Goal: Obtain resource: Download file/media

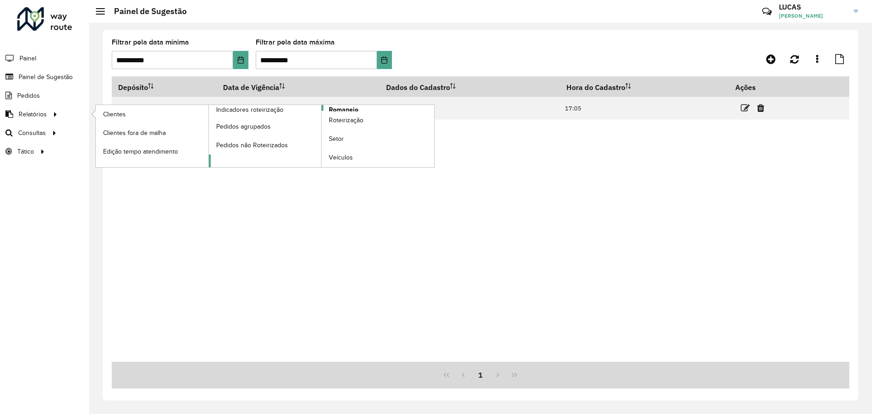
click at [329, 110] on font "Romaneio" at bounding box center [344, 109] width 30 height 7
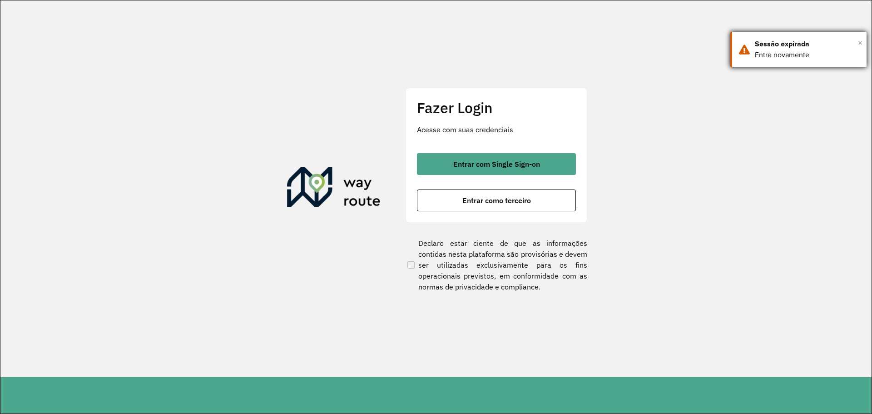
click at [859, 42] on font "×" at bounding box center [860, 43] width 5 height 10
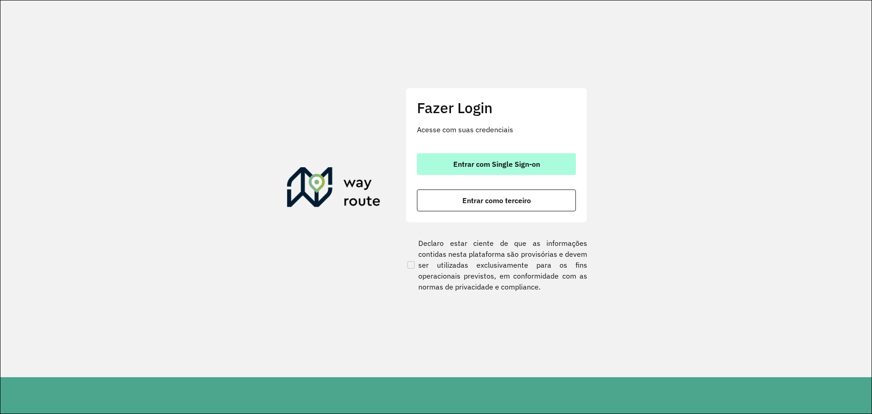
click at [508, 166] on font "Entrar com Single Sign-on" at bounding box center [496, 163] width 87 height 9
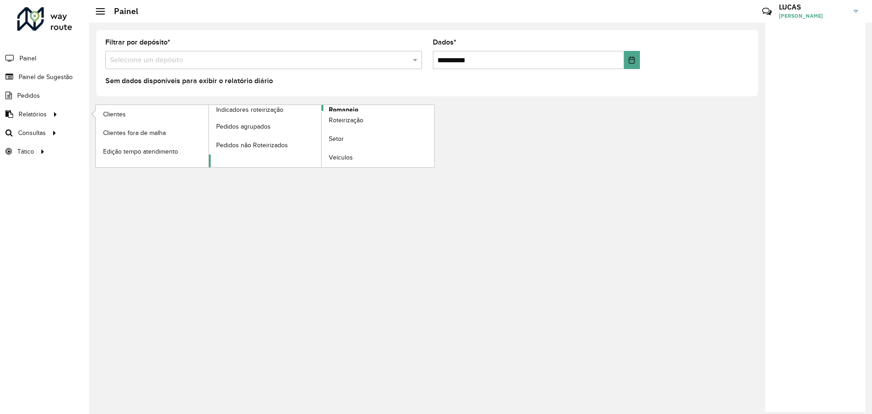
click at [336, 106] on font "Romaneio" at bounding box center [344, 109] width 30 height 7
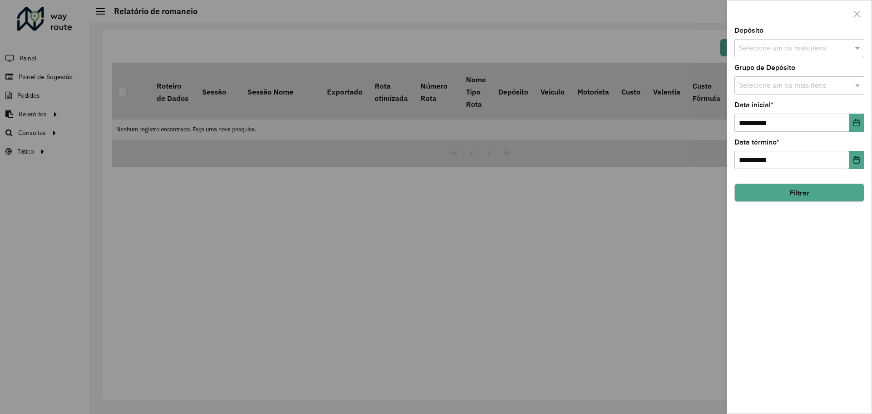
drag, startPoint x: 752, startPoint y: 38, endPoint x: 752, endPoint y: 43, distance: 4.6
click at [752, 42] on div "Depósito Selecione um ou mais itens" at bounding box center [800, 42] width 130 height 30
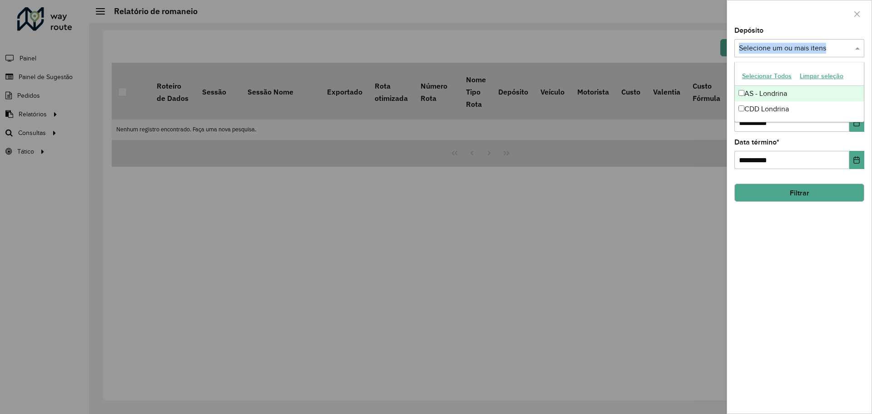
click at [752, 45] on input "text" at bounding box center [795, 48] width 116 height 11
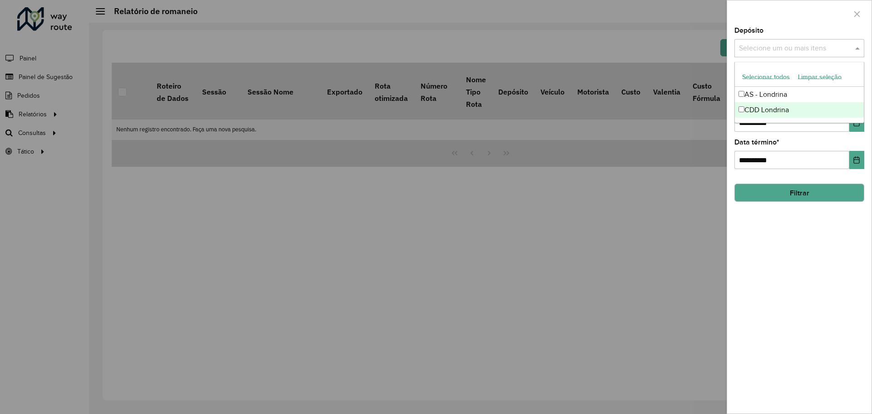
click at [752, 109] on font "CDD Londrina" at bounding box center [767, 110] width 45 height 8
click at [780, 230] on div "**********" at bounding box center [799, 220] width 144 height 386
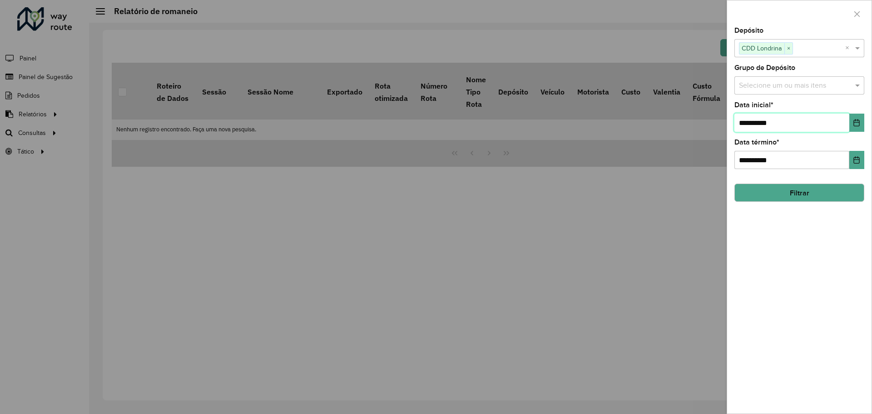
click at [766, 127] on input "**********" at bounding box center [792, 123] width 115 height 18
click at [852, 129] on button "Escolha a data" at bounding box center [857, 123] width 15 height 18
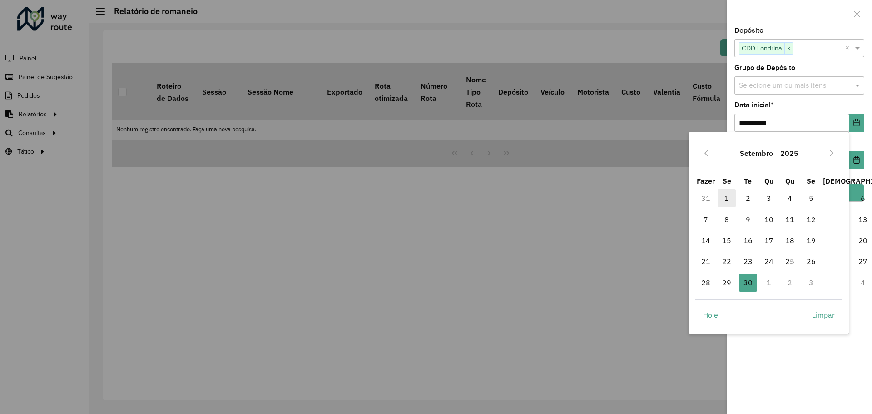
click at [729, 194] on font "1" at bounding box center [727, 198] width 5 height 9
type input "**********"
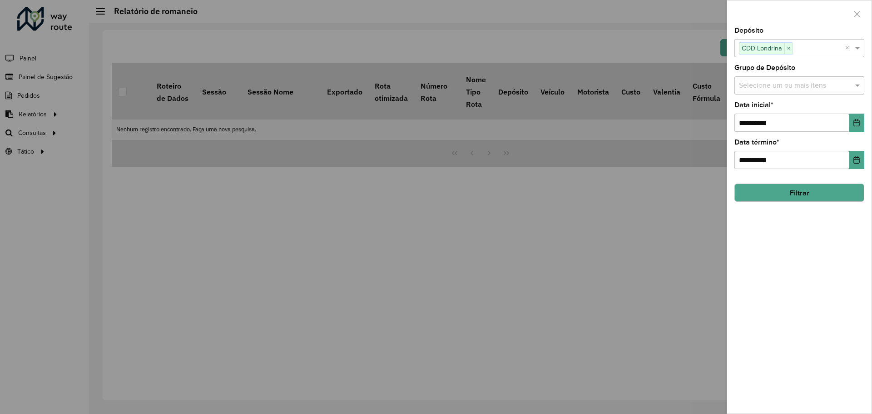
click at [801, 199] on button "Filtrar" at bounding box center [800, 193] width 130 height 18
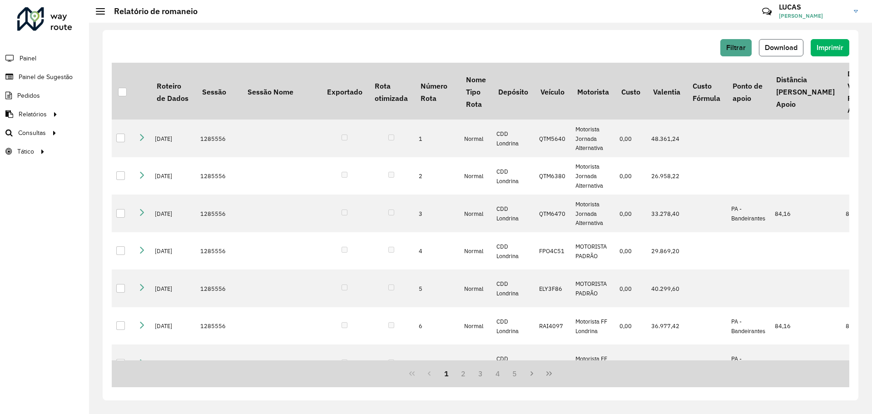
click at [791, 51] on button "Download" at bounding box center [781, 47] width 45 height 17
click at [740, 51] on font "Filtrar" at bounding box center [737, 48] width 20 height 8
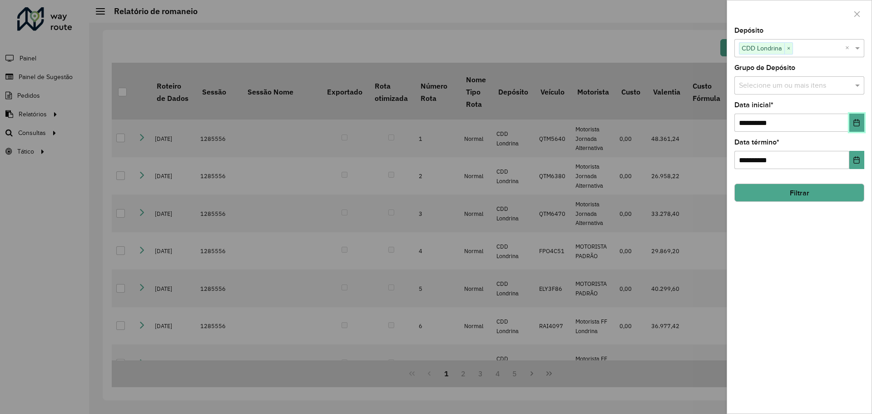
click at [851, 120] on button "Escolha a data" at bounding box center [857, 123] width 15 height 18
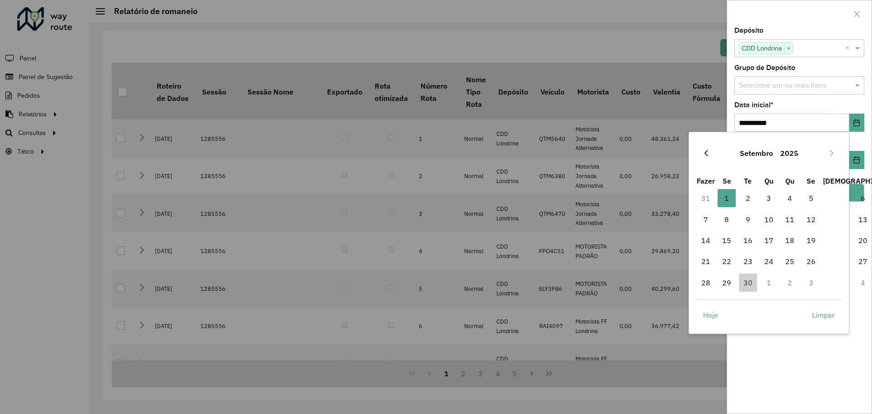
click at [709, 152] on icon "Mês anterior" at bounding box center [706, 152] width 7 height 7
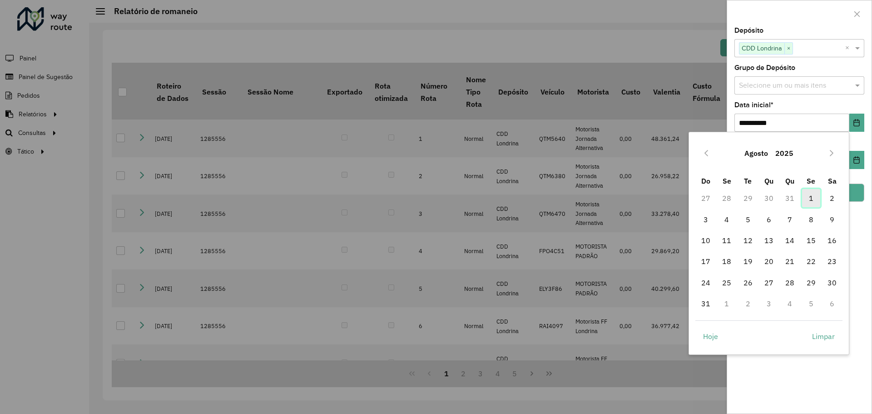
click at [805, 200] on span "1" at bounding box center [811, 198] width 18 height 18
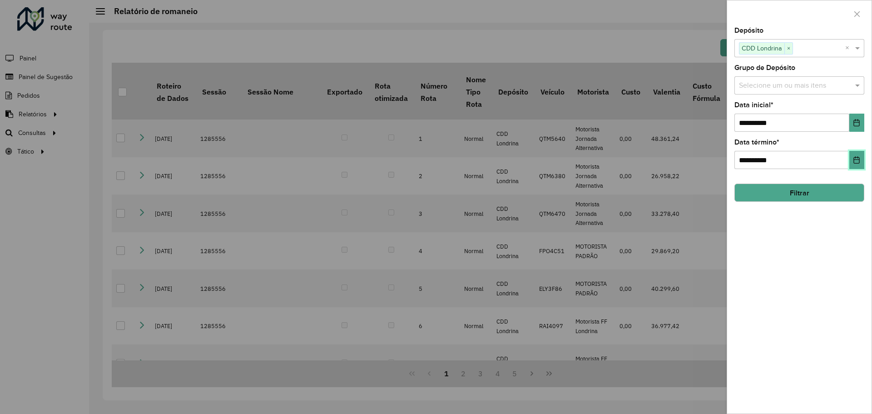
click at [861, 164] on button "Escolha a data" at bounding box center [857, 160] width 15 height 18
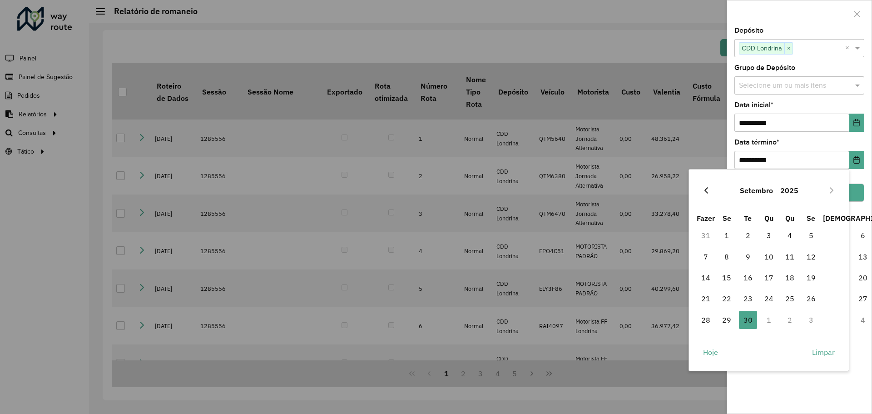
click at [708, 197] on button "Mês anterior" at bounding box center [706, 190] width 15 height 15
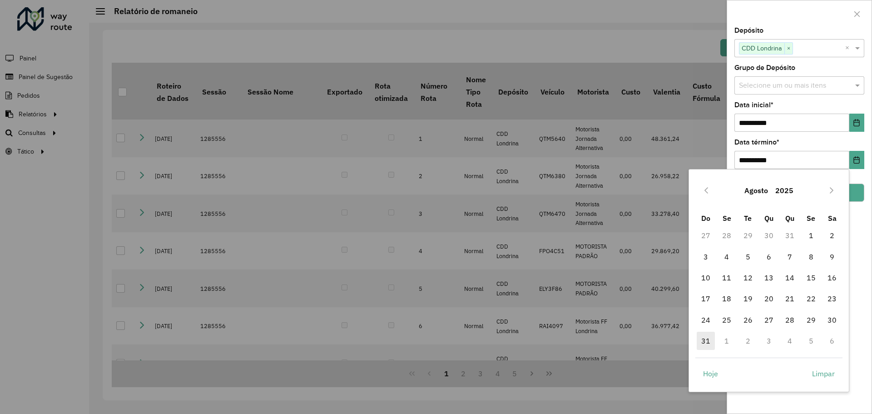
click at [705, 344] on span "31" at bounding box center [706, 341] width 18 height 18
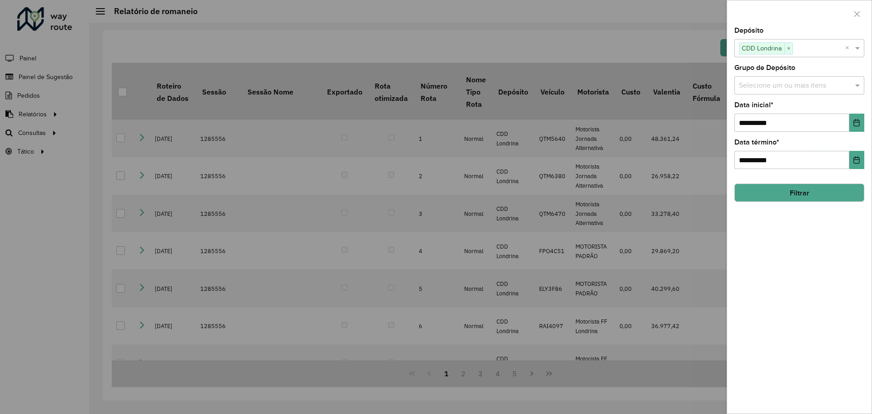
click at [799, 190] on font "Filtrar" at bounding box center [800, 193] width 20 height 8
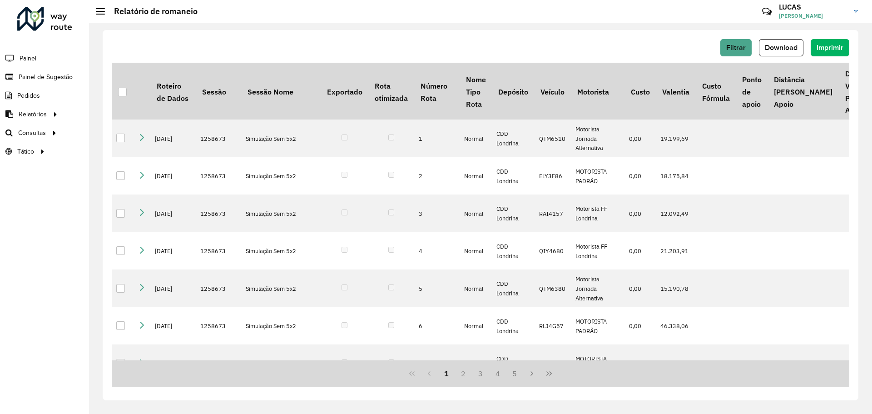
click at [551, 409] on div "Filtrar Download Imprimir Roteiro de Dados Sessão Sessão Nome Exportado Rota ot…" at bounding box center [480, 218] width 783 height 391
click at [645, 25] on div "Filtrar Download Imprimir Roteiro de Dados Sessão Sessão Nome Exportado Rota ot…" at bounding box center [480, 218] width 783 height 391
click at [767, 48] on font "Download" at bounding box center [781, 48] width 33 height 8
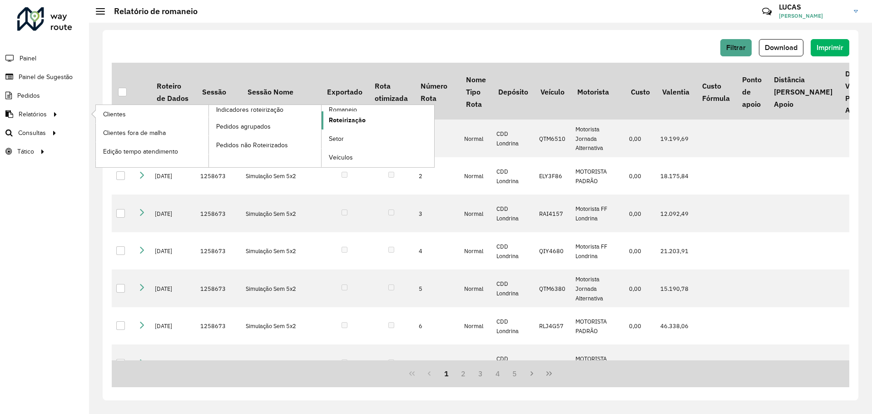
click at [339, 120] on font "Roteirização" at bounding box center [347, 119] width 37 height 7
